Goal: Browse casually

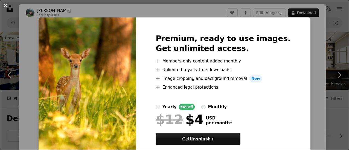
scroll to position [361, 0]
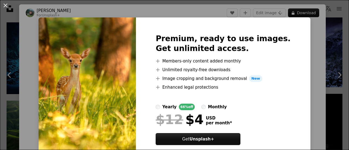
click at [301, 13] on div "An X shape Premium, ready to use images. Get unlimited access. A plus sign Memb…" at bounding box center [174, 75] width 349 height 150
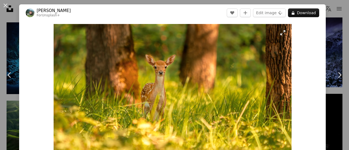
click at [165, 63] on img "Zoom in on this image" at bounding box center [173, 103] width 238 height 159
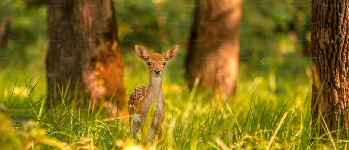
scroll to position [39, 0]
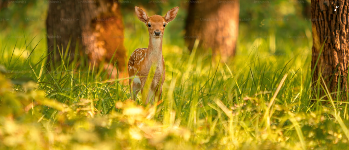
click at [165, 63] on img "Zoom out on this image" at bounding box center [175, 77] width 350 height 233
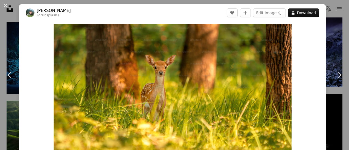
click at [165, 63] on img "Zoom in on this image" at bounding box center [173, 103] width 238 height 159
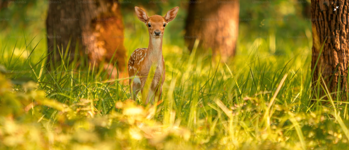
click at [165, 63] on img "Zoom out on this image" at bounding box center [175, 77] width 350 height 233
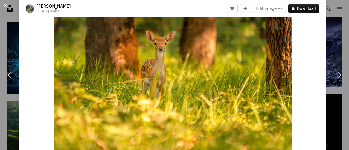
click at [298, 54] on div "Zoom in" at bounding box center [172, 79] width 307 height 164
click at [272, 9] on button "Edit image Plus sign for Unsplash+" at bounding box center [269, 8] width 33 height 9
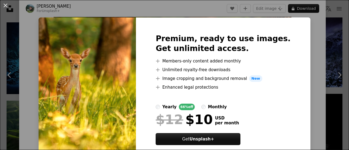
click at [256, 107] on div "yearly 66% off monthly" at bounding box center [223, 107] width 135 height 7
click at [315, 80] on div "An X shape Premium, ready to use images. Get unlimited access. A plus sign Memb…" at bounding box center [174, 75] width 349 height 150
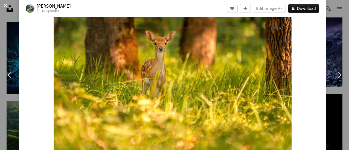
click at [315, 80] on div "Zoom in" at bounding box center [172, 79] width 307 height 164
click at [330, 54] on link "Chevron right" at bounding box center [339, 75] width 19 height 53
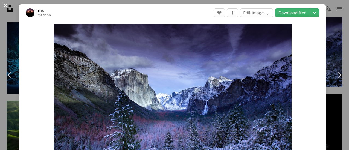
click at [4, 5] on button "An X shape" at bounding box center [5, 5] width 7 height 7
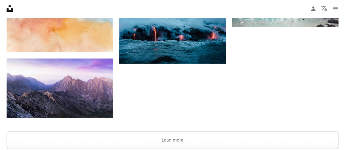
scroll to position [634, 0]
